Goal: Task Accomplishment & Management: Use online tool/utility

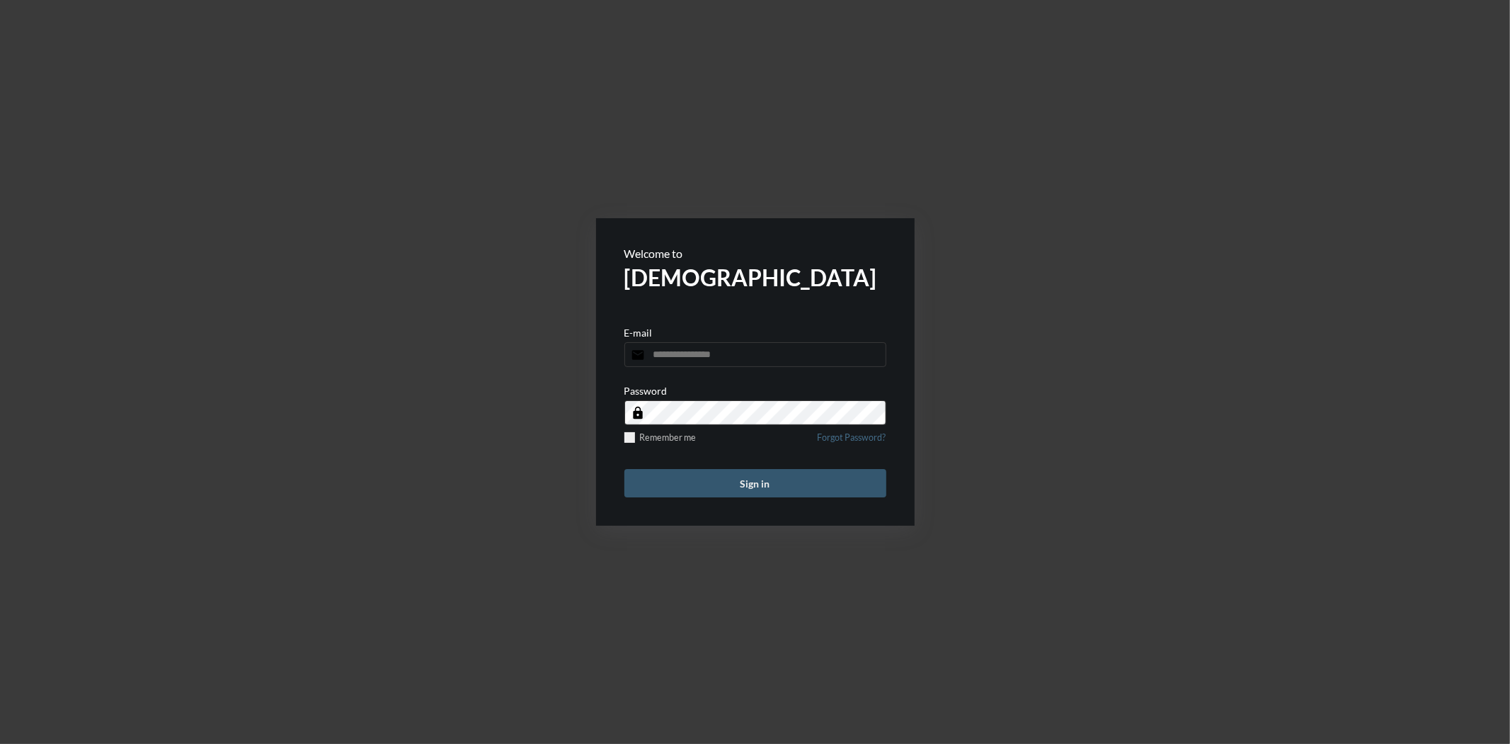
type input "**********"
click at [748, 487] on button "Sign in" at bounding box center [756, 483] width 262 height 28
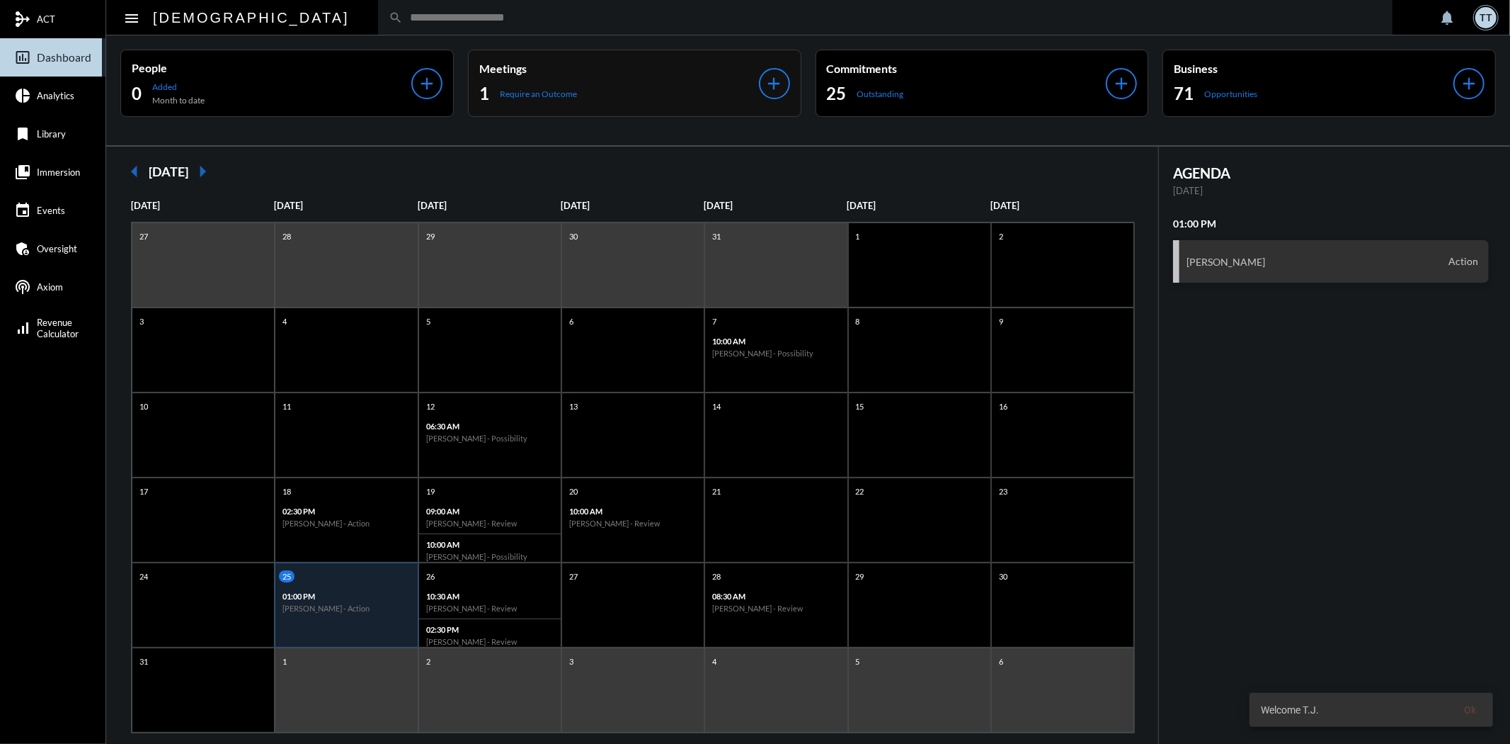
click at [591, 59] on div "Meetings 1 Require an Outcome add" at bounding box center [635, 83] width 334 height 67
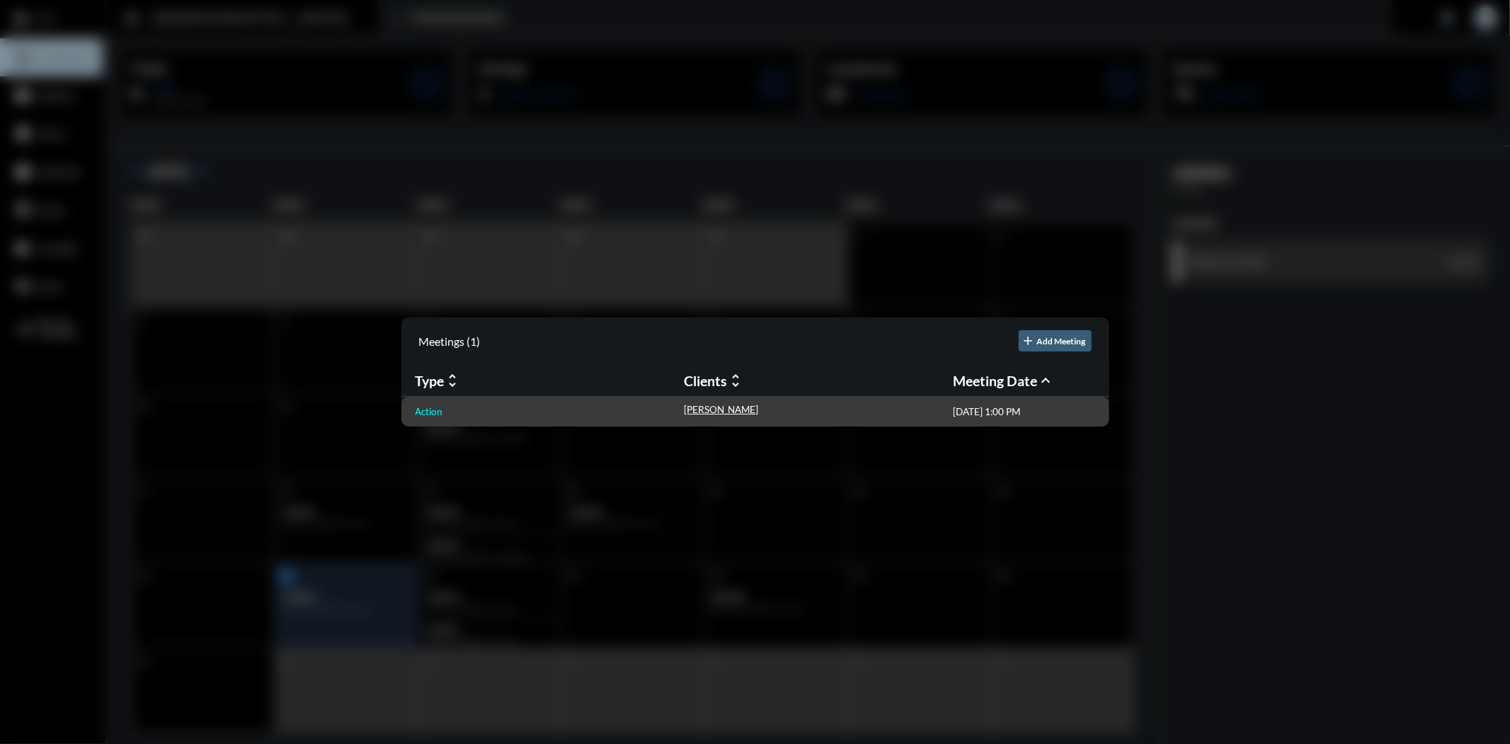
click at [434, 409] on p "Action" at bounding box center [430, 411] width 28 height 11
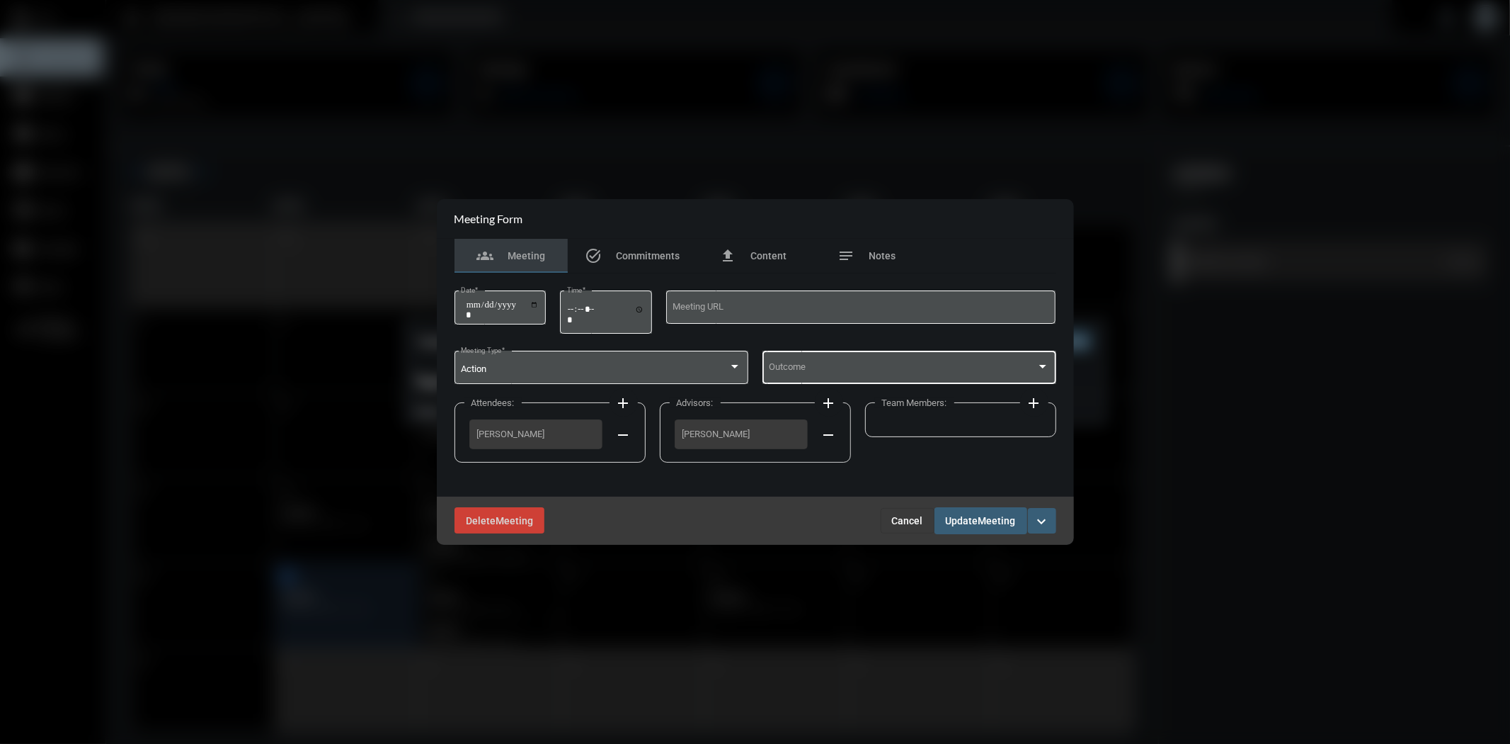
click at [865, 373] on span at bounding box center [903, 369] width 268 height 11
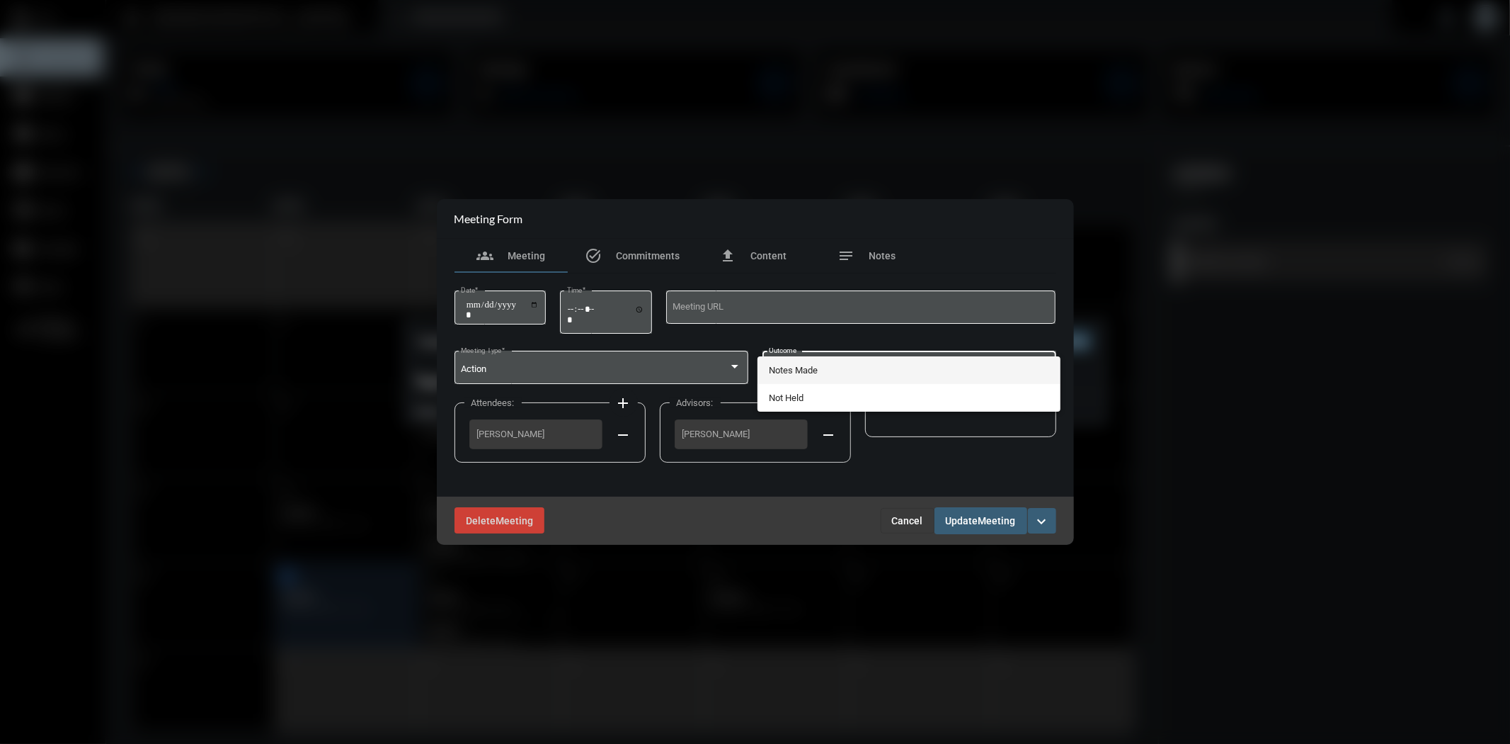
click at [839, 373] on span "Notes Made" at bounding box center [909, 370] width 280 height 28
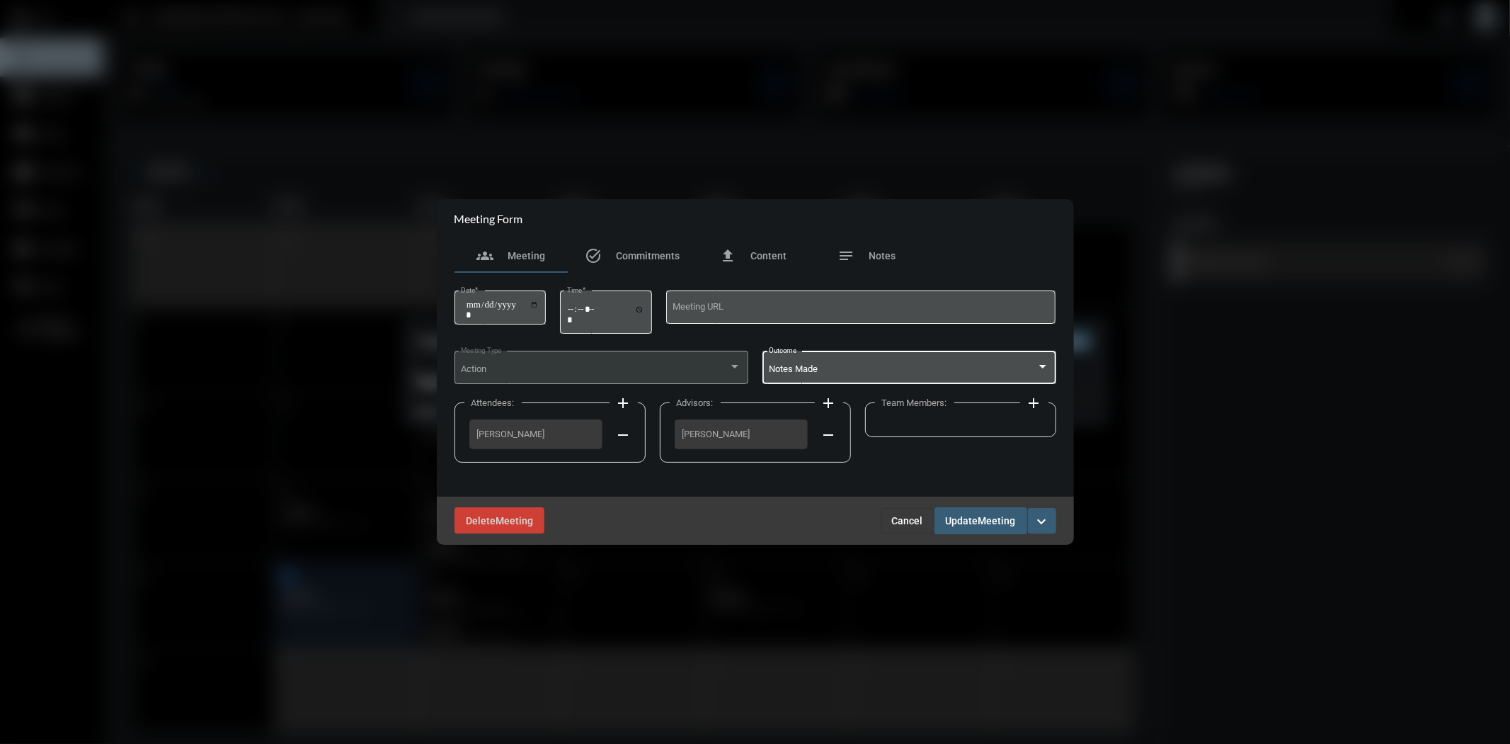
click at [981, 520] on span "Meeting" at bounding box center [998, 521] width 38 height 11
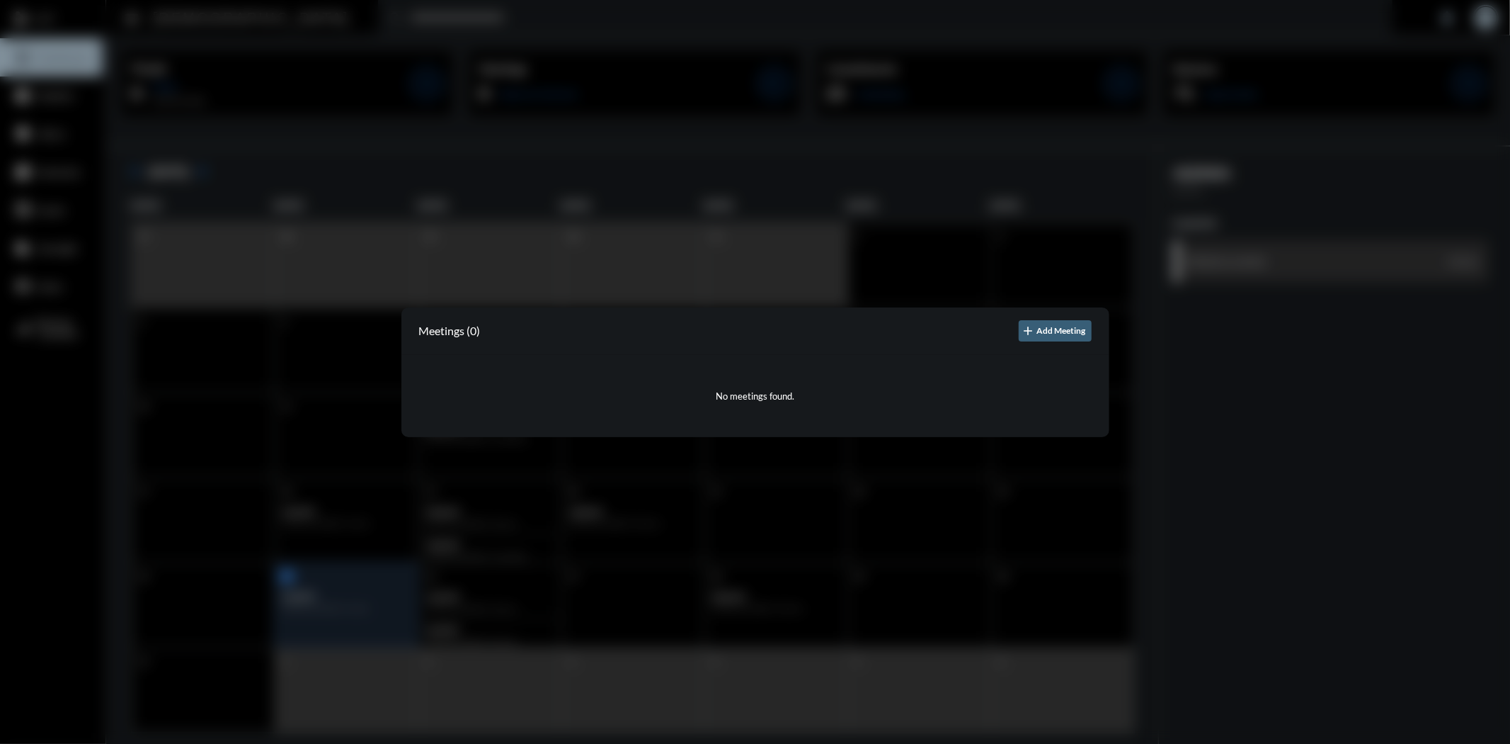
click at [1319, 383] on div at bounding box center [755, 372] width 1510 height 744
